Goal: Task Accomplishment & Management: Complete application form

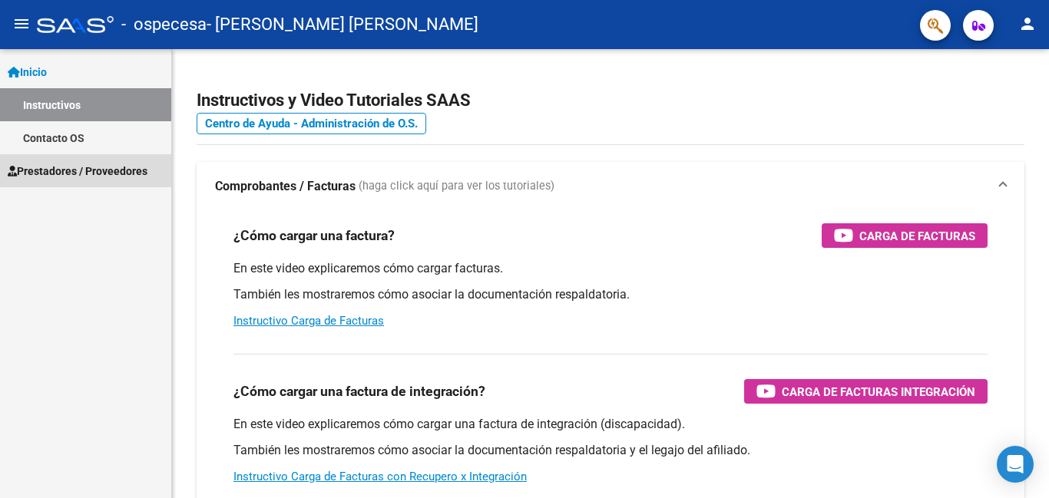
click at [134, 173] on span "Prestadores / Proveedores" at bounding box center [78, 171] width 140 height 17
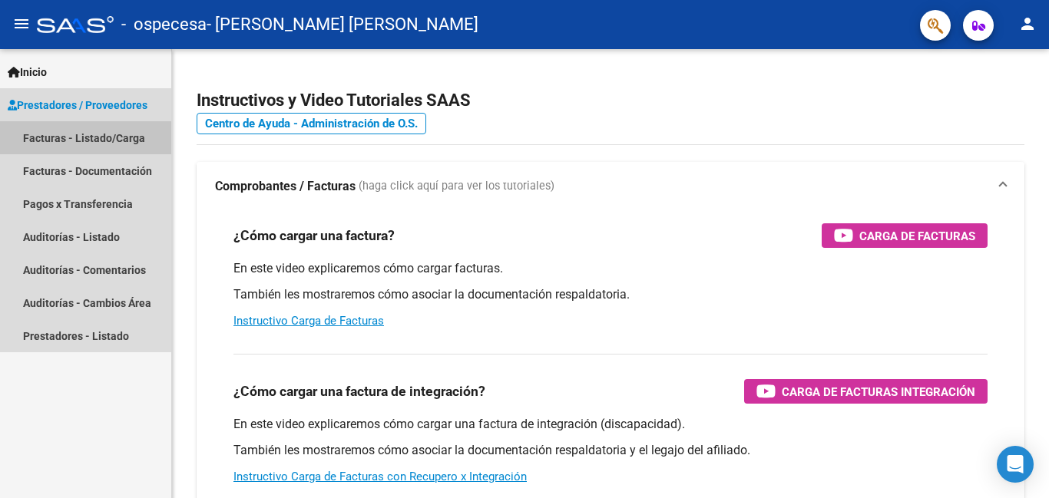
click at [117, 139] on link "Facturas - Listado/Carga" at bounding box center [85, 137] width 171 height 33
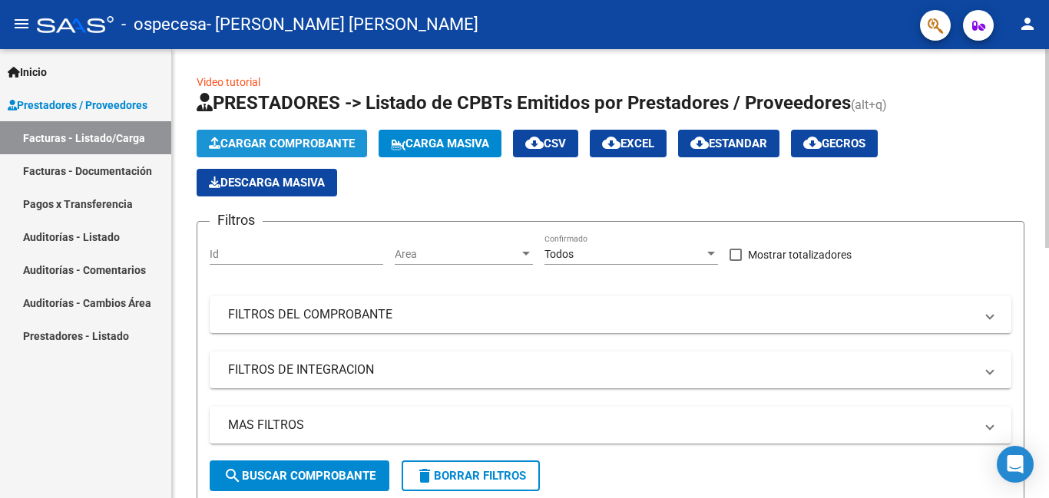
click at [235, 140] on span "Cargar Comprobante" at bounding box center [282, 144] width 146 height 14
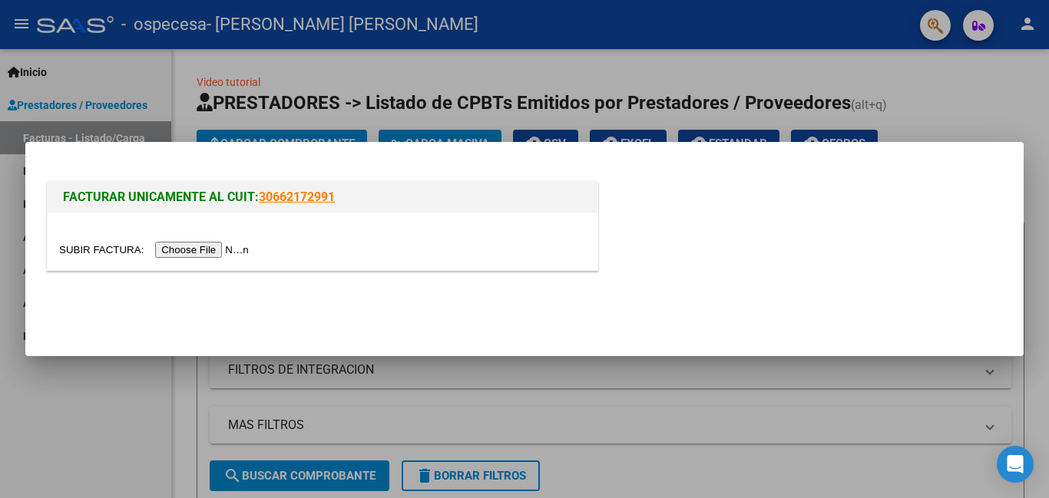
click at [180, 249] on input "file" at bounding box center [156, 250] width 194 height 16
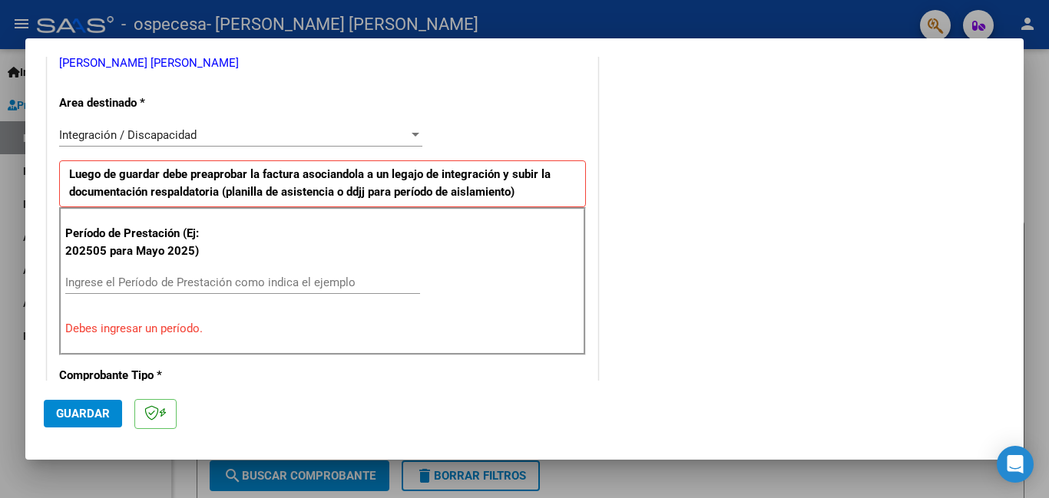
scroll to position [350, 0]
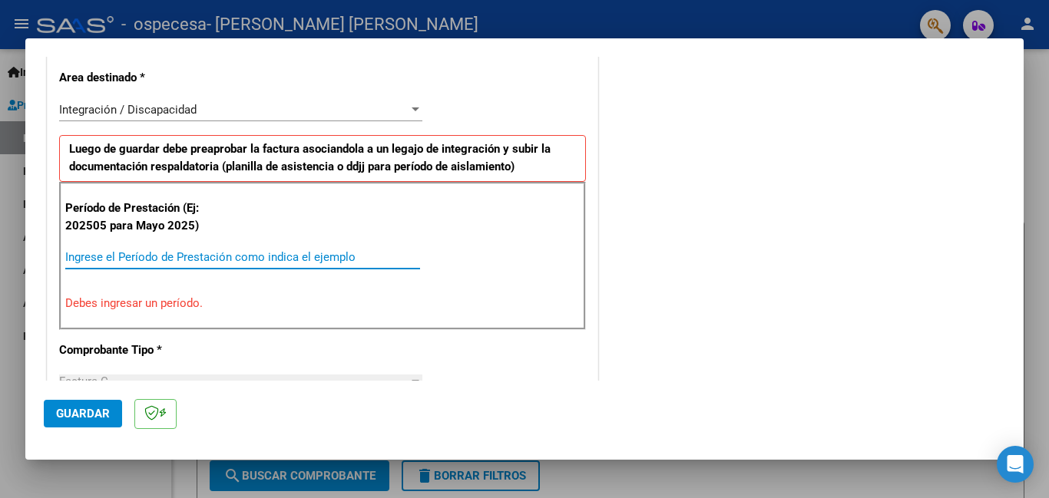
click at [84, 258] on input "Ingrese el Período de Prestación como indica el ejemplo" at bounding box center [242, 257] width 355 height 14
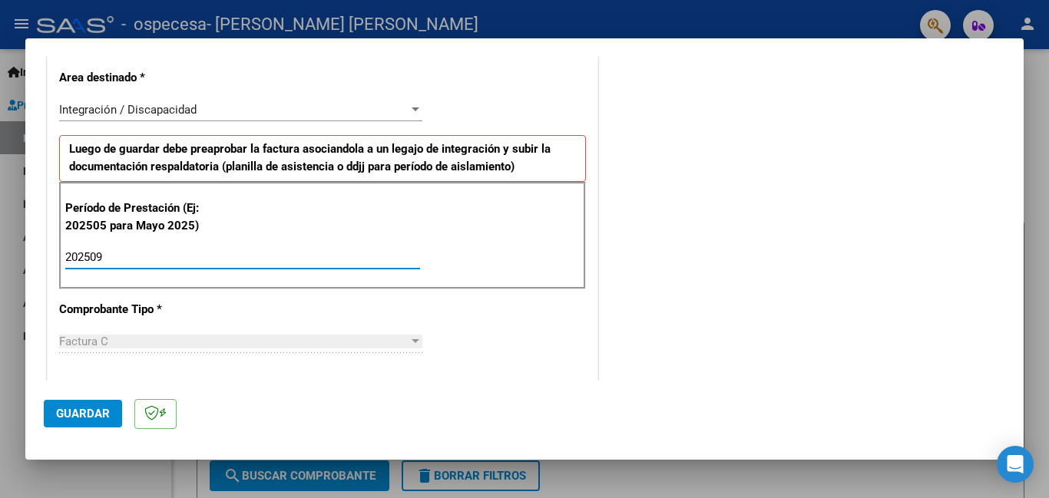
type input "202509"
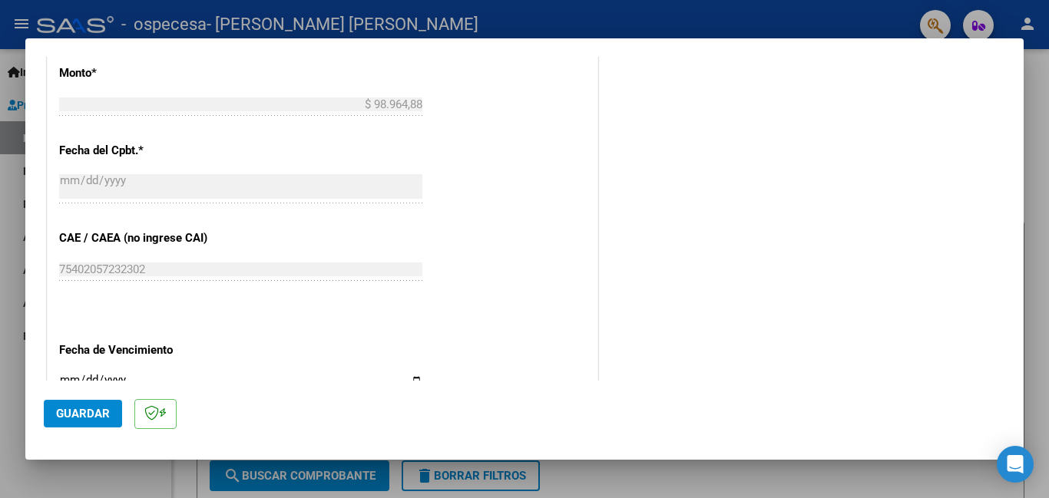
scroll to position [883, 0]
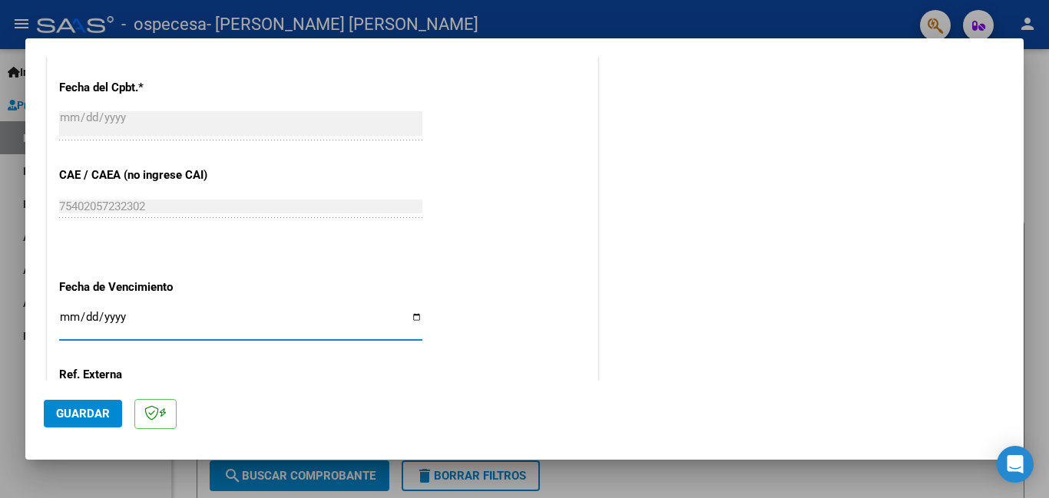
click at [67, 317] on input "Ingresar la fecha" at bounding box center [240, 323] width 363 height 25
type input "[DATE]"
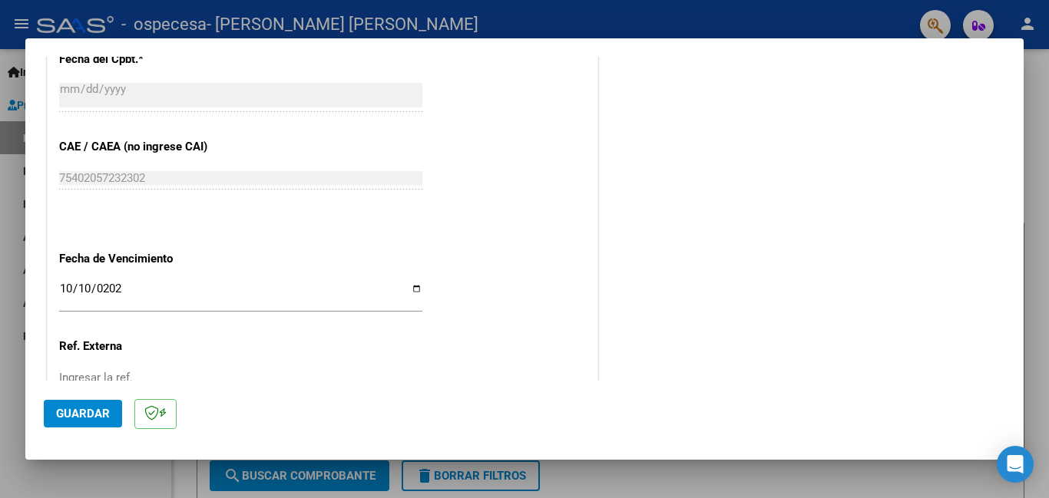
scroll to position [1027, 0]
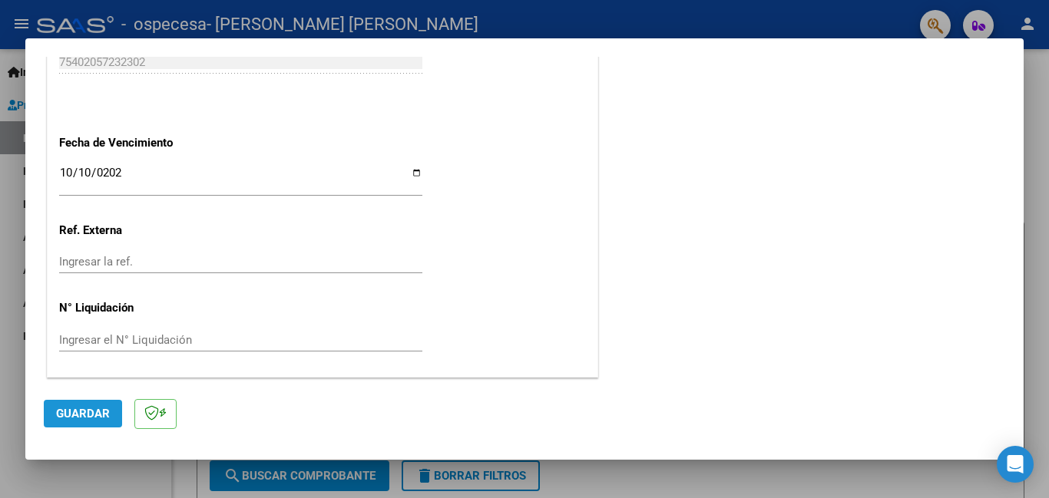
click at [66, 410] on span "Guardar" at bounding box center [83, 414] width 54 height 14
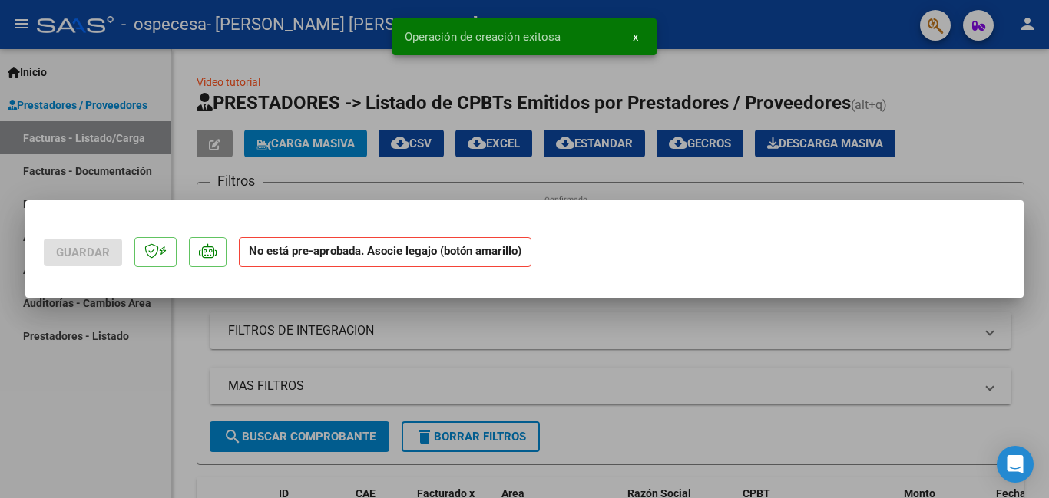
scroll to position [0, 0]
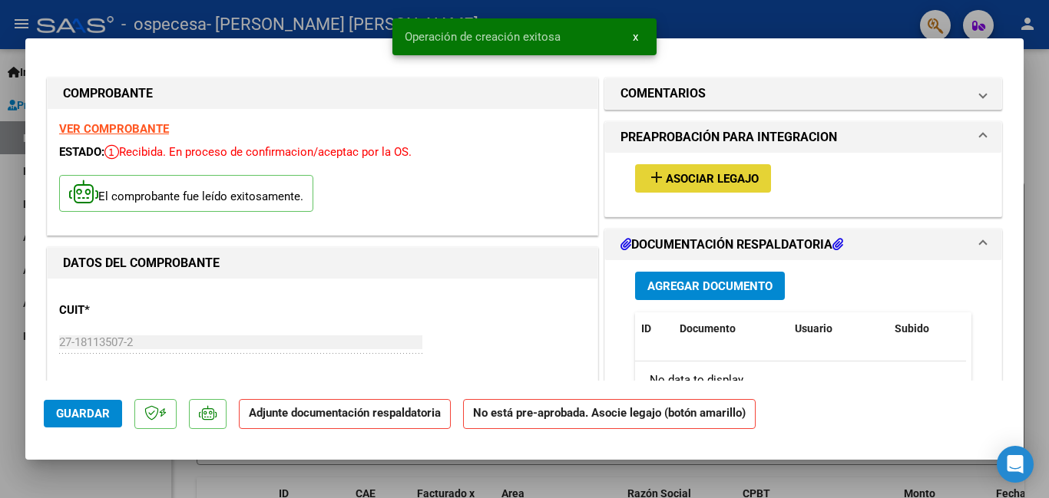
click at [650, 172] on mat-icon "add" at bounding box center [656, 177] width 18 height 18
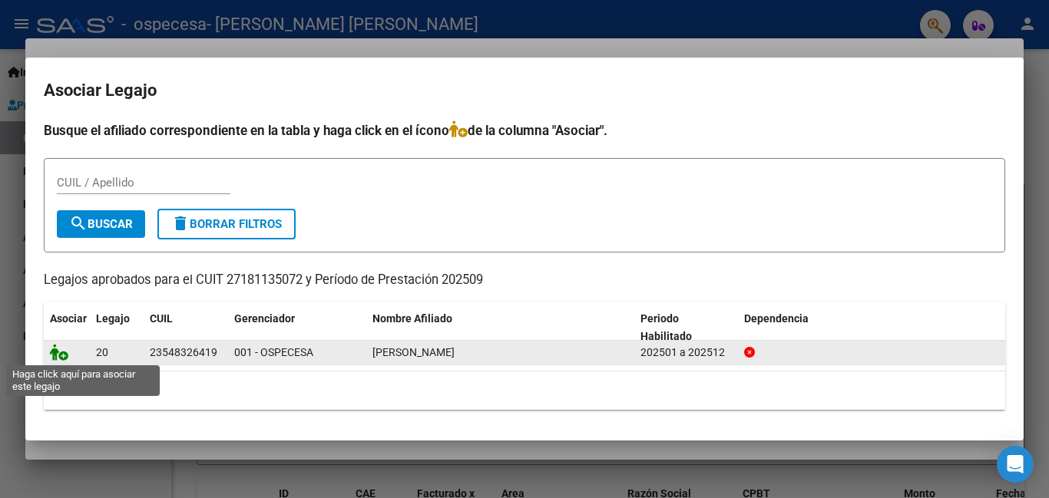
click at [59, 357] on icon at bounding box center [59, 352] width 18 height 17
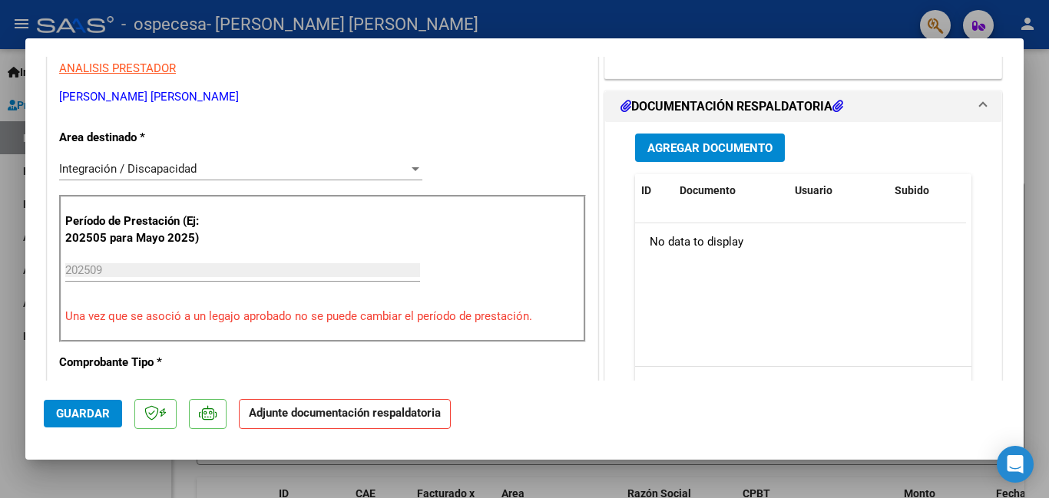
scroll to position [324, 0]
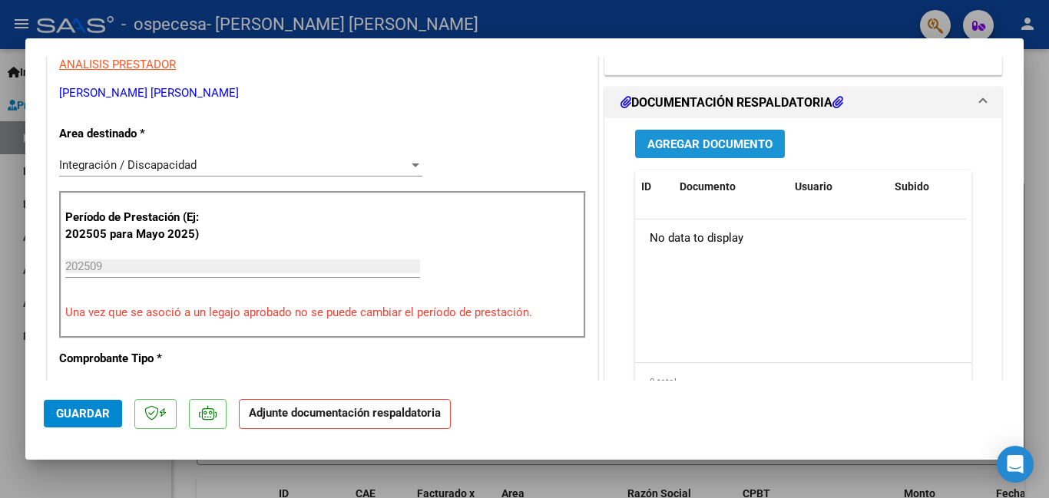
click at [719, 145] on span "Agregar Documento" at bounding box center [709, 144] width 125 height 14
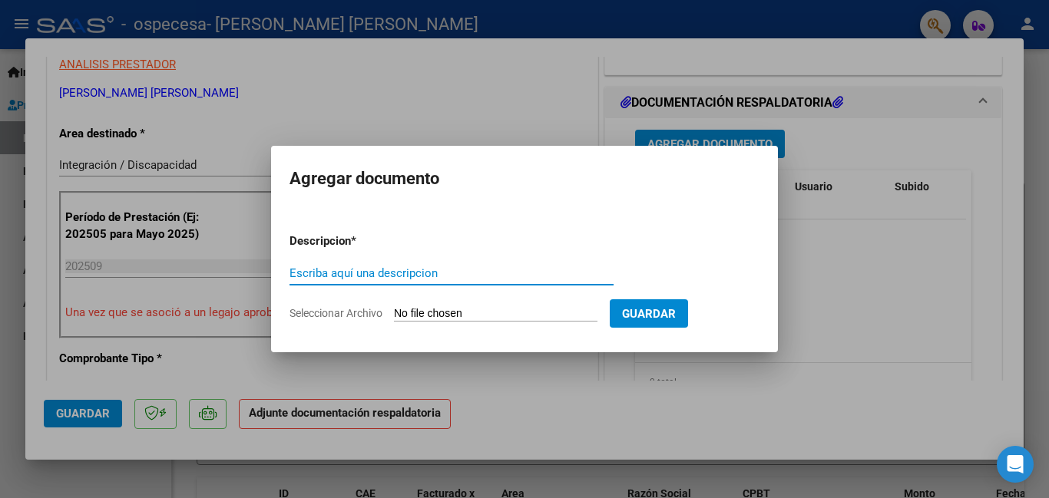
click at [329, 276] on input "Escriba aquí una descripcion" at bounding box center [451, 273] width 324 height 14
type input "ASISTENCIA [DATE]- [PERSON_NAME]- PSP"
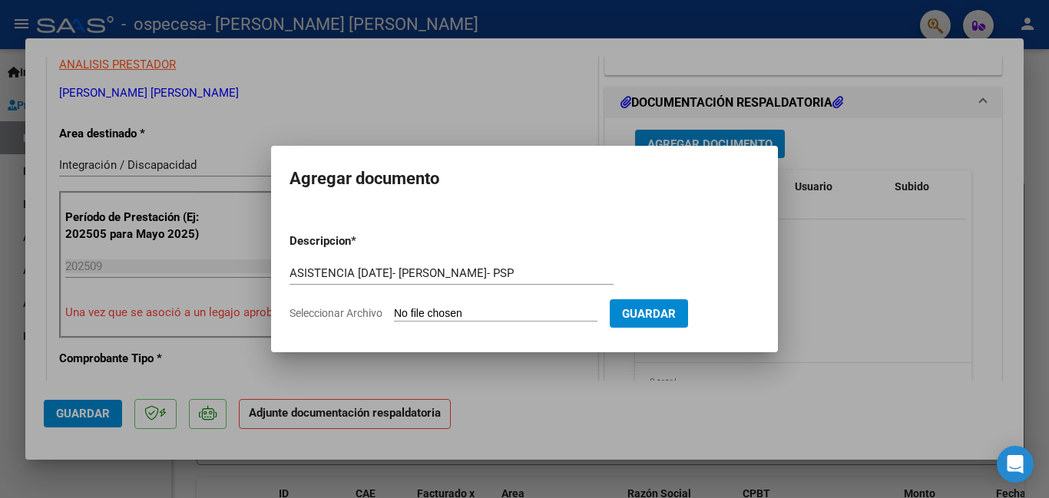
click at [424, 315] on input "Seleccionar Archivo" at bounding box center [495, 314] width 203 height 15
type input "C:\fakepath\ASISTENCIA [DATE]-[PERSON_NAME]- PSP.pdf"
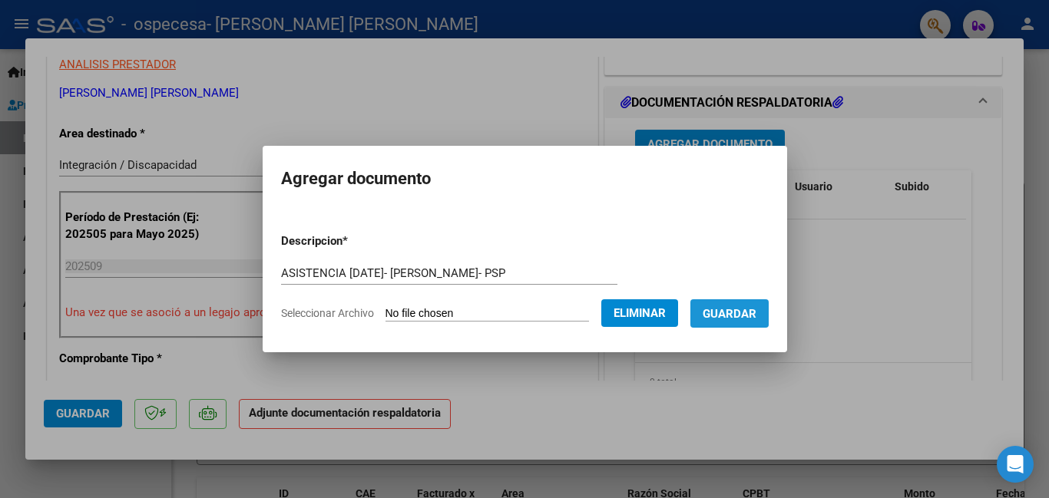
click at [734, 312] on span "Guardar" at bounding box center [729, 314] width 54 height 14
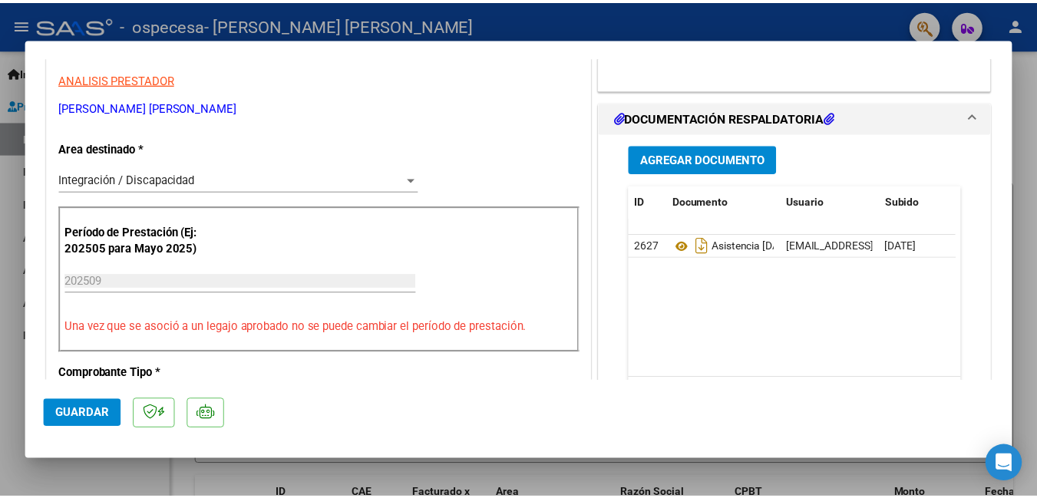
scroll to position [0, 0]
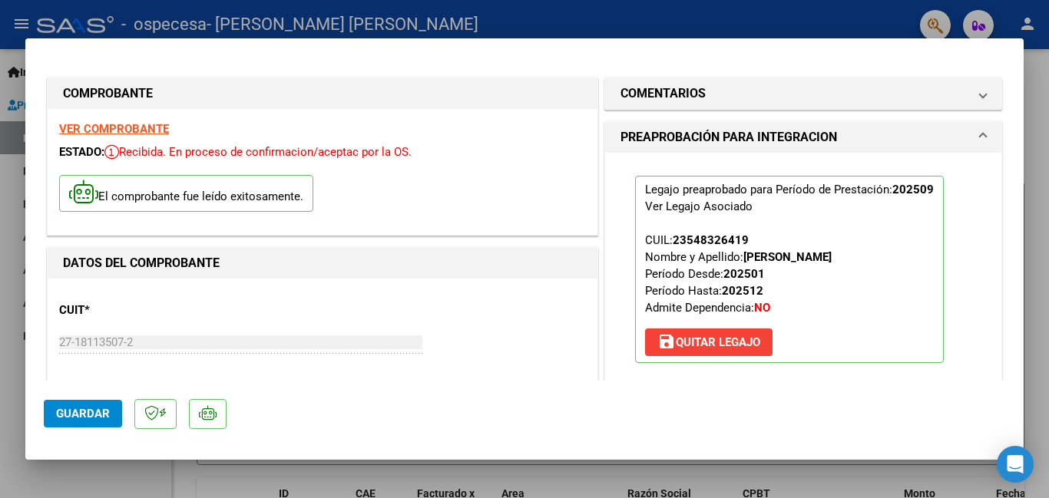
click at [5, 41] on div at bounding box center [524, 249] width 1049 height 498
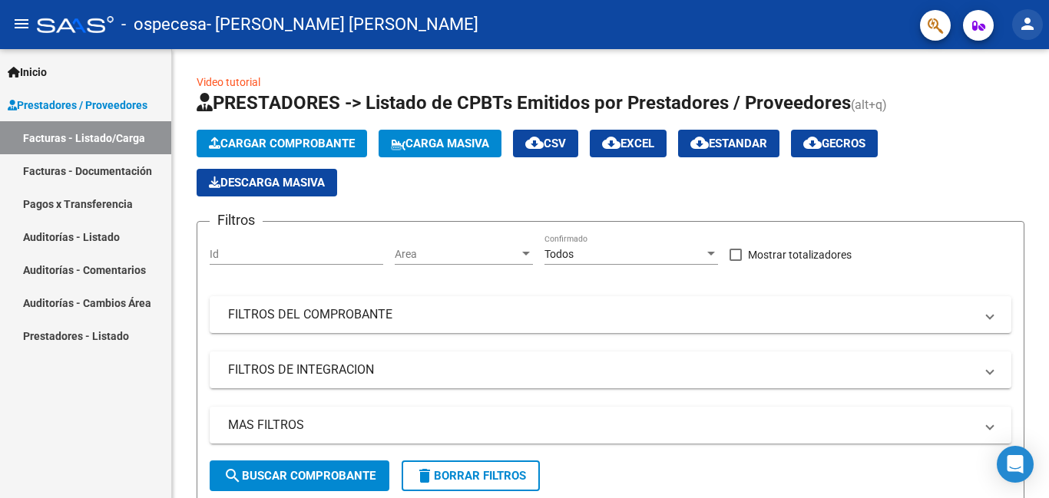
click at [1030, 30] on mat-icon "person" at bounding box center [1027, 24] width 18 height 18
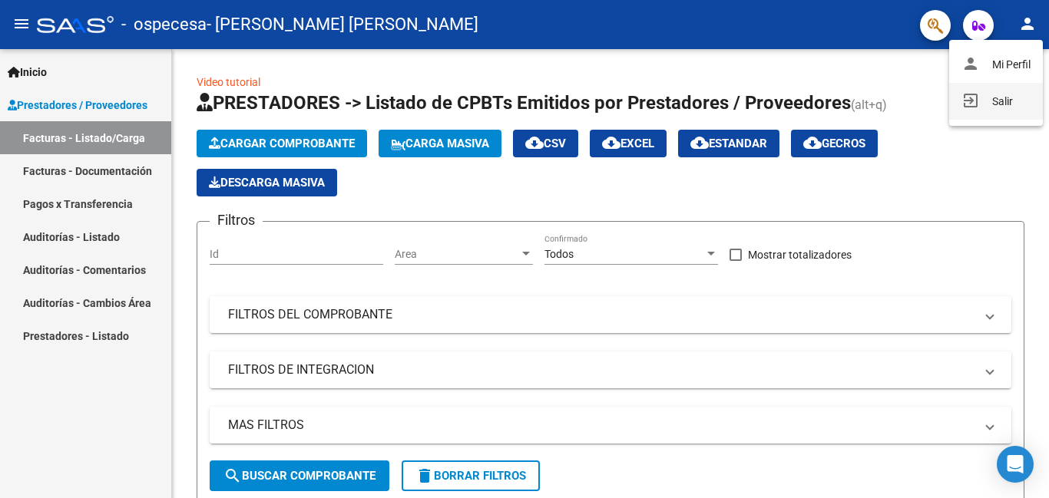
click at [1006, 98] on button "exit_to_app Salir" at bounding box center [996, 101] width 94 height 37
